Goal: Task Accomplishment & Management: Use online tool/utility

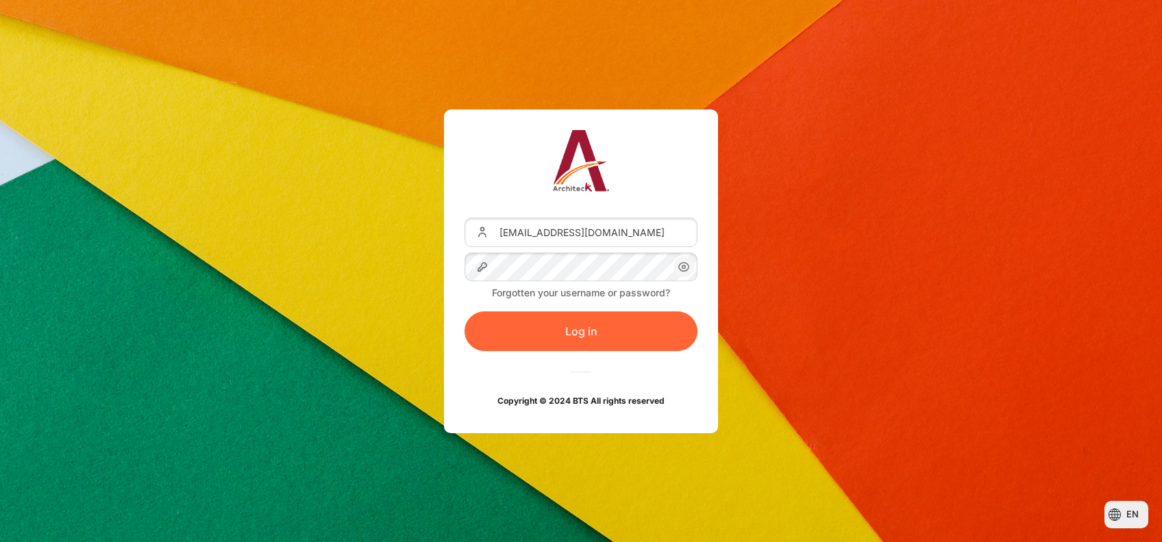
click at [575, 342] on button "Log in" at bounding box center [580, 332] width 233 height 40
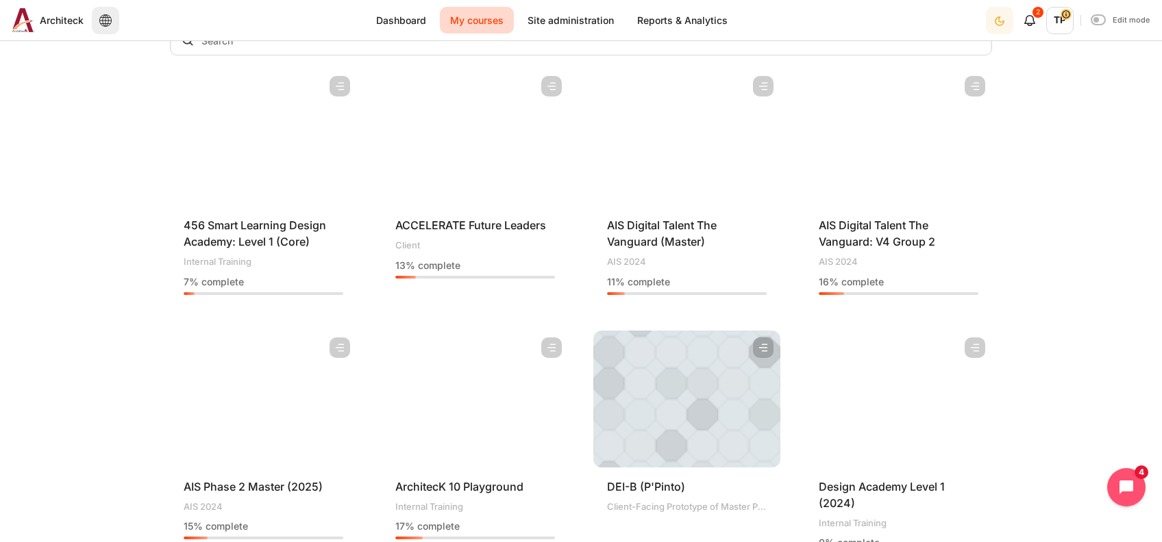
scroll to position [182, 0]
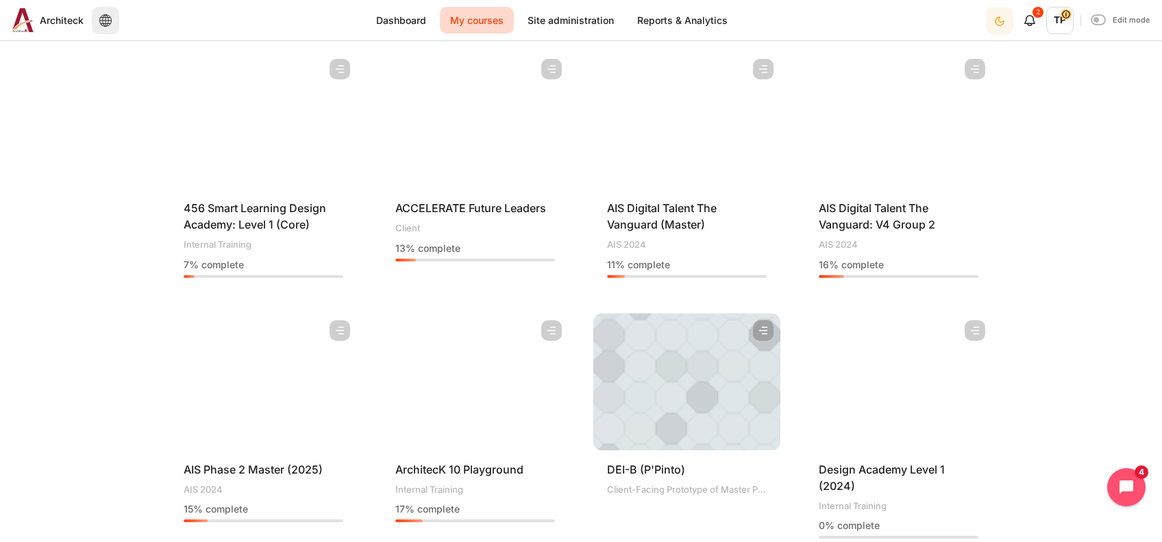
click at [916, 158] on figure "Content" at bounding box center [898, 120] width 187 height 137
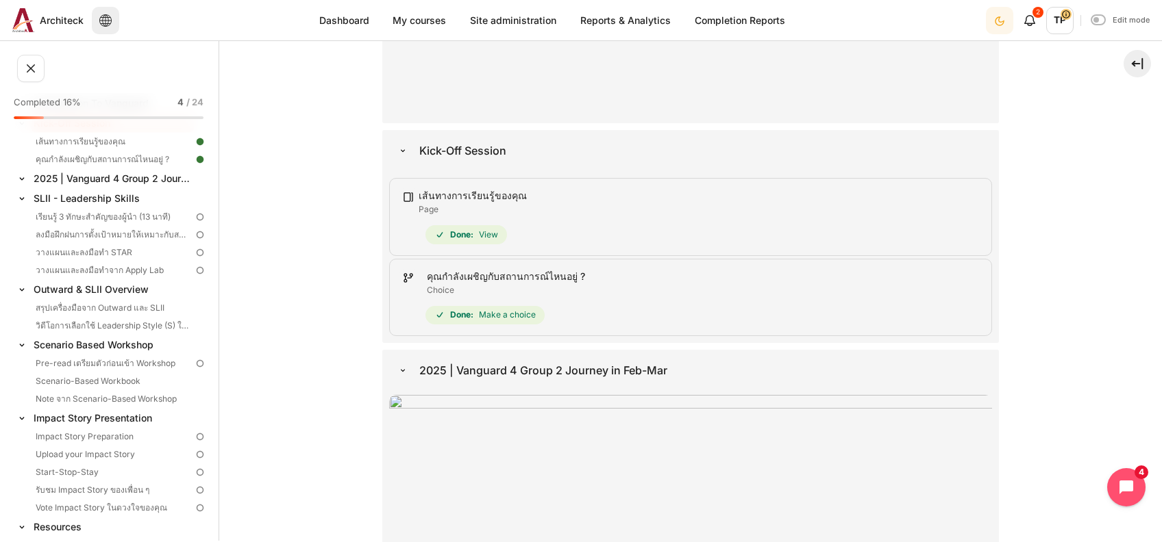
scroll to position [639, 0]
